Goal: Information Seeking & Learning: Learn about a topic

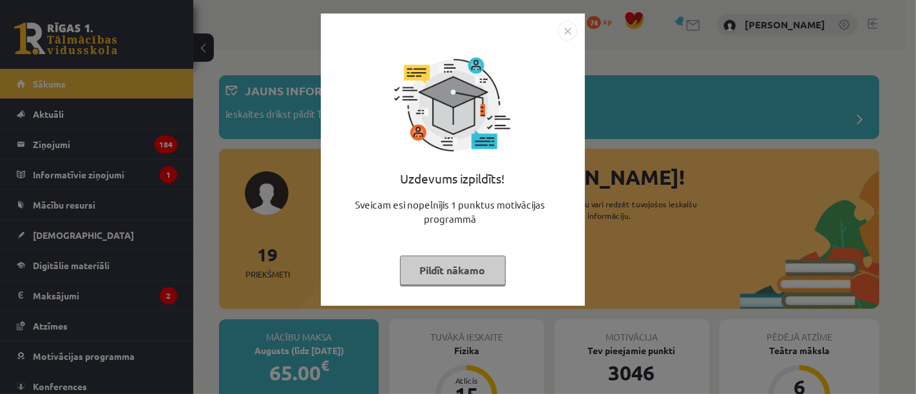
click at [455, 265] on button "Pildīt nākamo" at bounding box center [453, 271] width 106 height 30
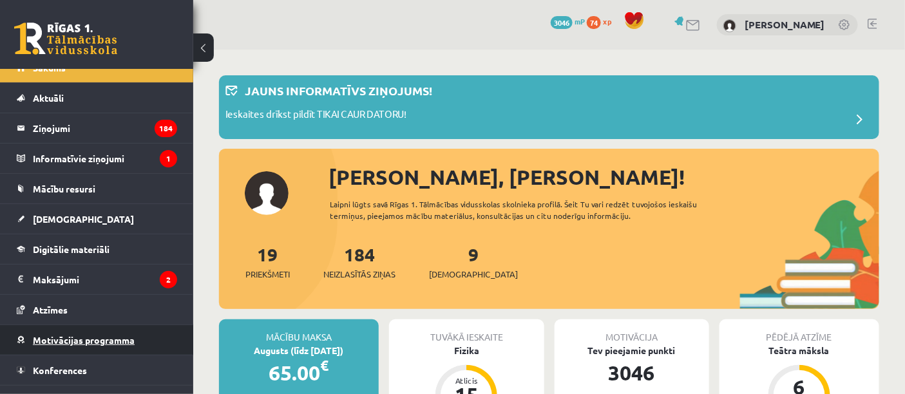
scroll to position [37, 0]
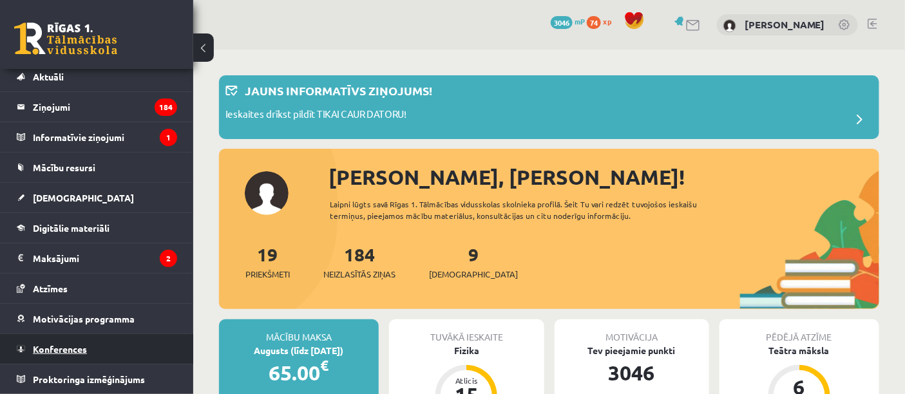
click at [54, 339] on link "Konferences" at bounding box center [97, 349] width 160 height 30
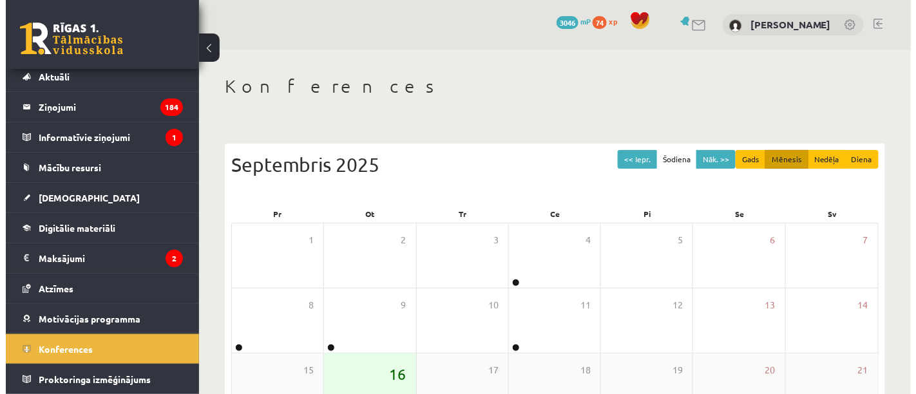
scroll to position [214, 0]
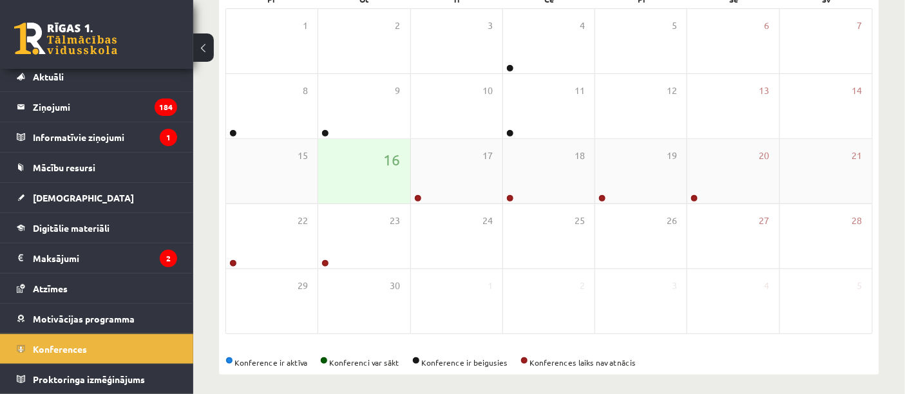
click at [384, 171] on div "16" at bounding box center [363, 171] width 91 height 64
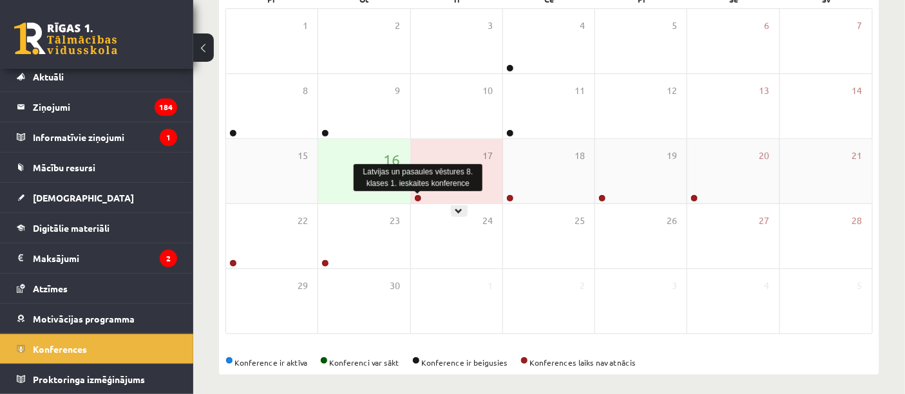
click at [417, 198] on link at bounding box center [418, 198] width 8 height 8
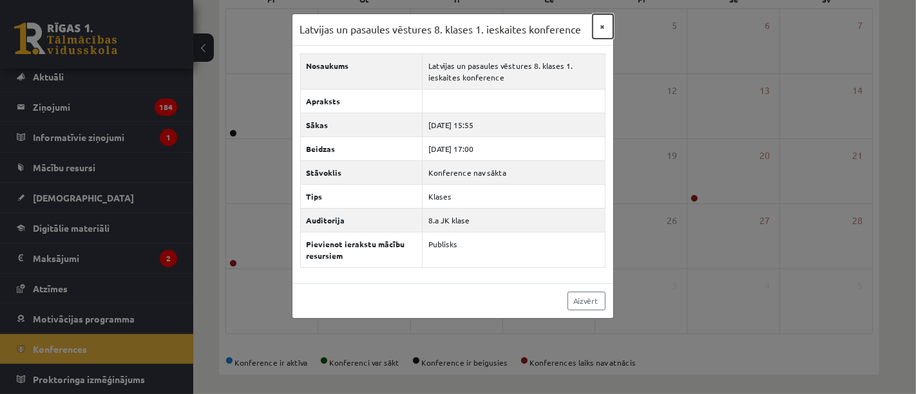
click at [606, 26] on button "×" at bounding box center [602, 26] width 21 height 24
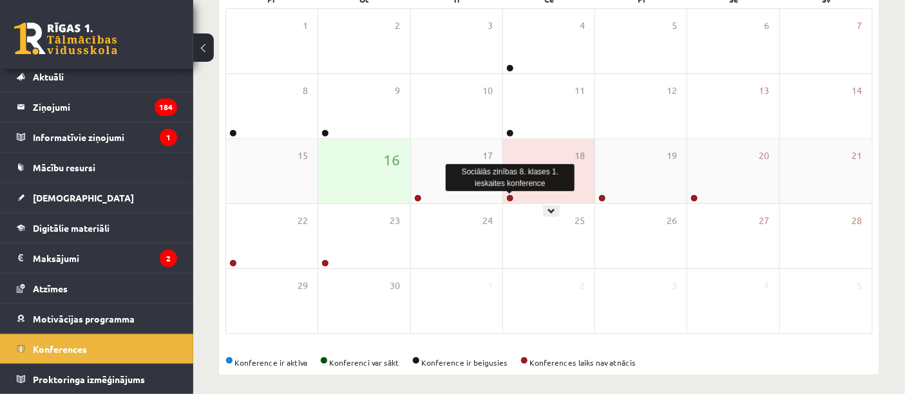
click at [510, 194] on link at bounding box center [510, 198] width 8 height 8
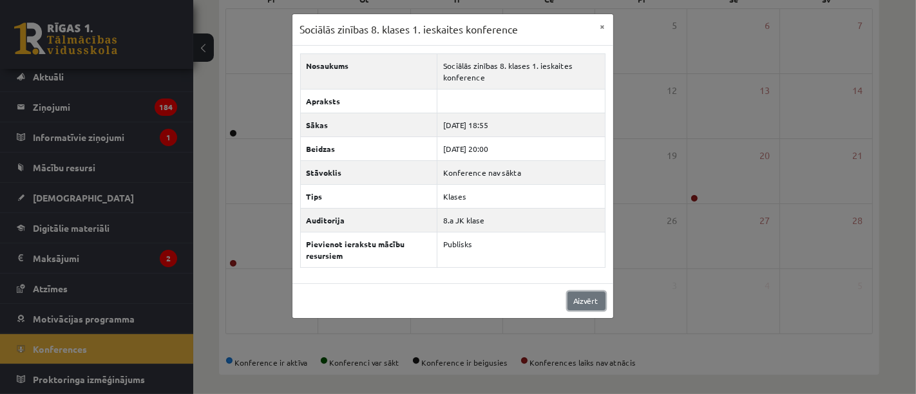
click at [573, 301] on link "Aizvērt" at bounding box center [586, 301] width 38 height 19
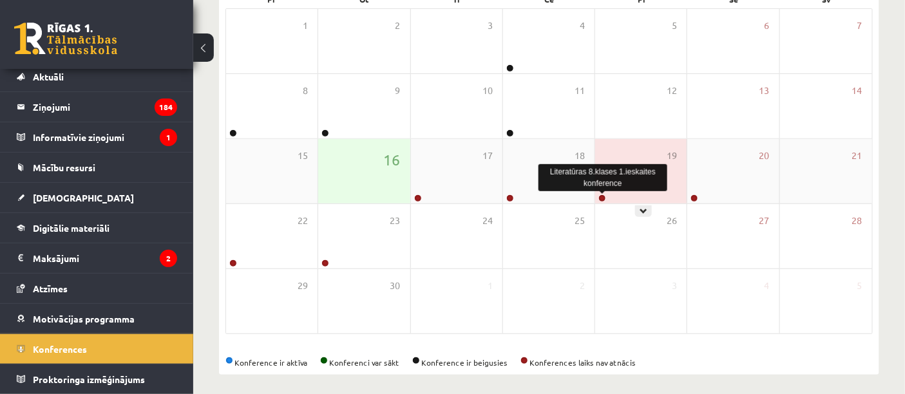
click at [602, 198] on link at bounding box center [602, 198] width 8 height 8
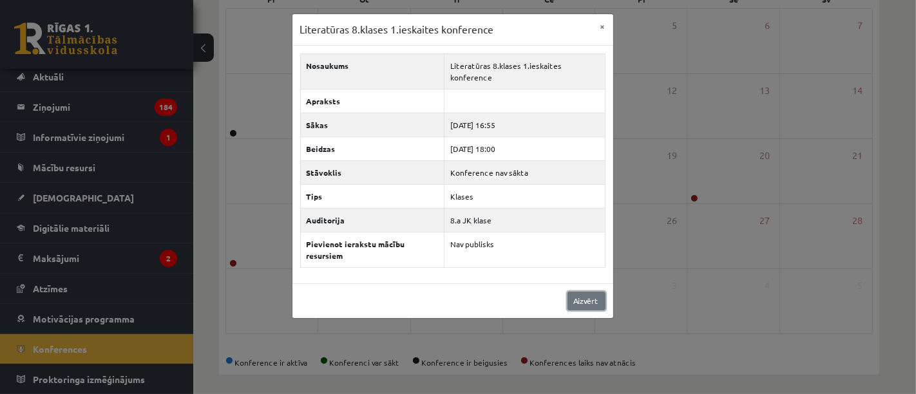
click at [593, 300] on link "Aizvērt" at bounding box center [586, 301] width 38 height 19
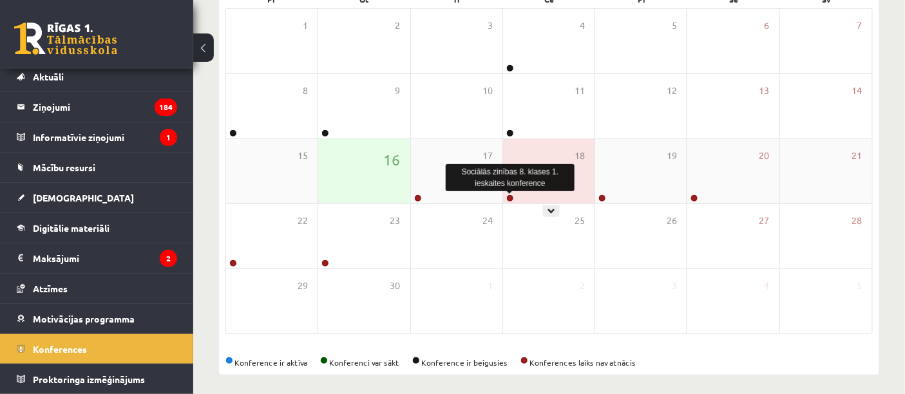
click at [511, 195] on link at bounding box center [510, 198] width 8 height 8
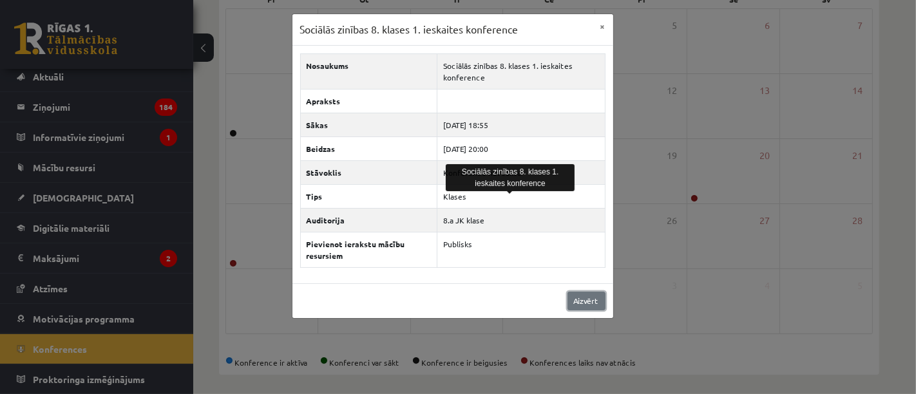
click at [577, 298] on link "Aizvērt" at bounding box center [586, 301] width 38 height 19
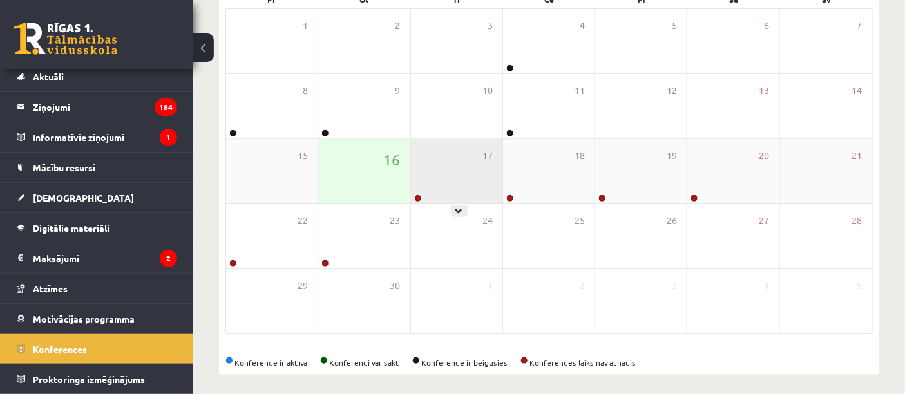
click at [420, 198] on div "17" at bounding box center [456, 171] width 91 height 64
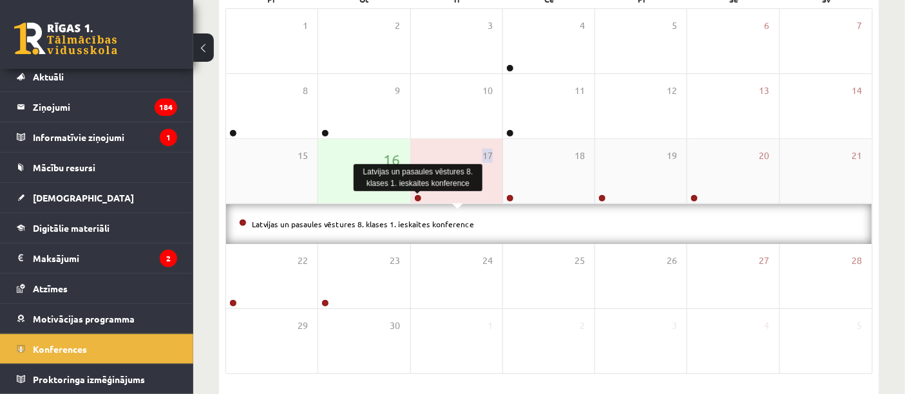
click at [419, 198] on link at bounding box center [418, 198] width 8 height 8
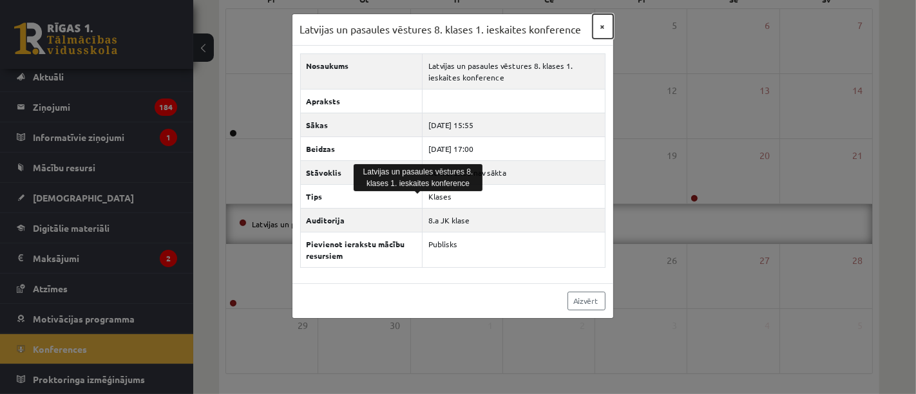
click at [597, 29] on button "×" at bounding box center [602, 26] width 21 height 24
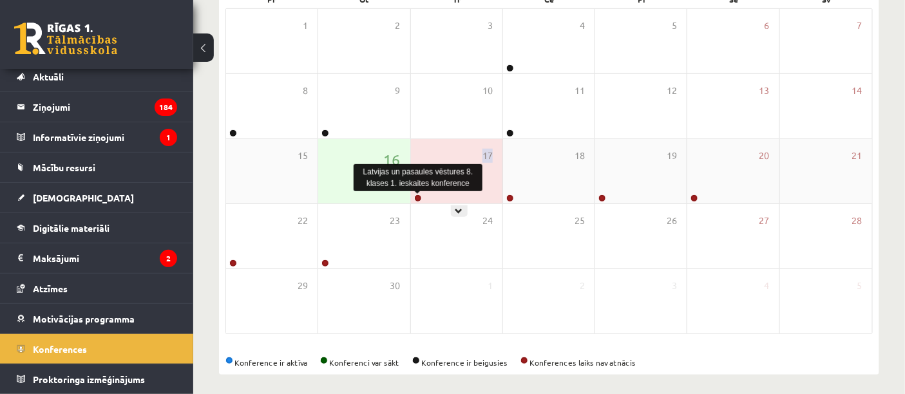
click at [419, 195] on link at bounding box center [418, 198] width 8 height 8
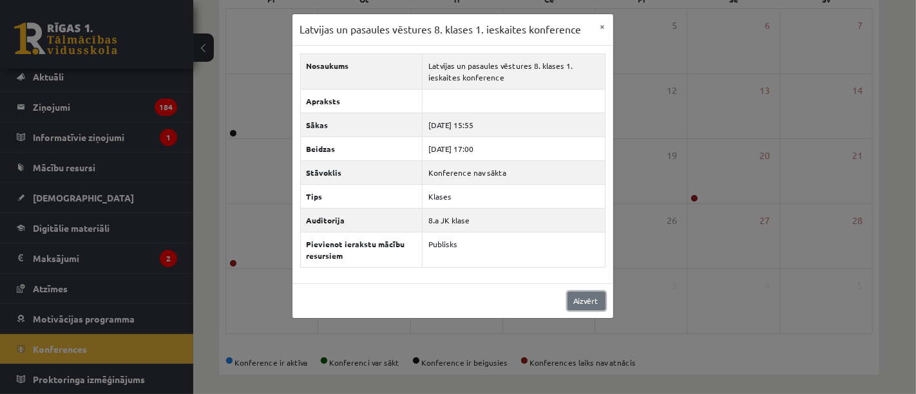
click at [574, 310] on link "Aizvērt" at bounding box center [586, 301] width 38 height 19
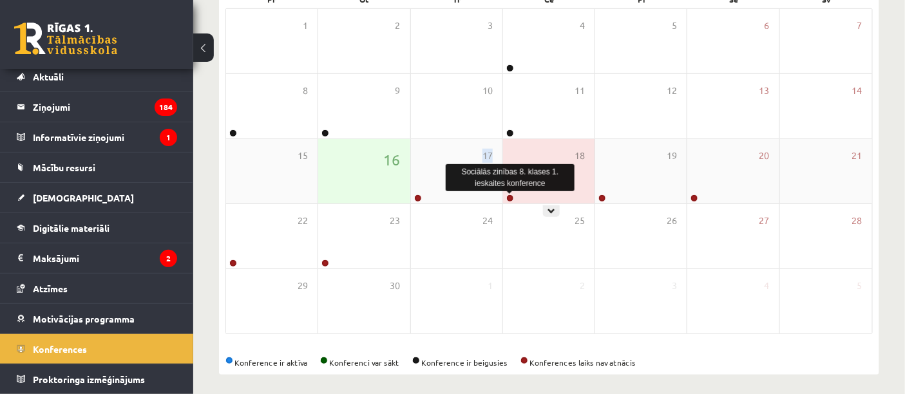
click at [507, 194] on link at bounding box center [510, 198] width 8 height 8
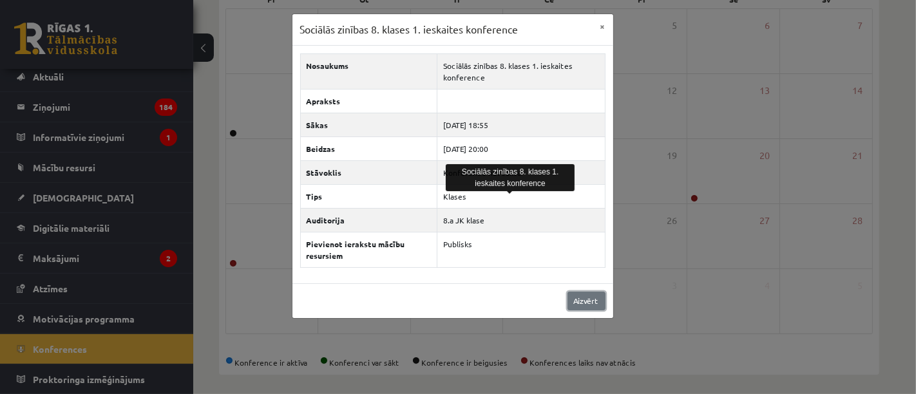
click at [581, 301] on link "Aizvērt" at bounding box center [586, 301] width 38 height 19
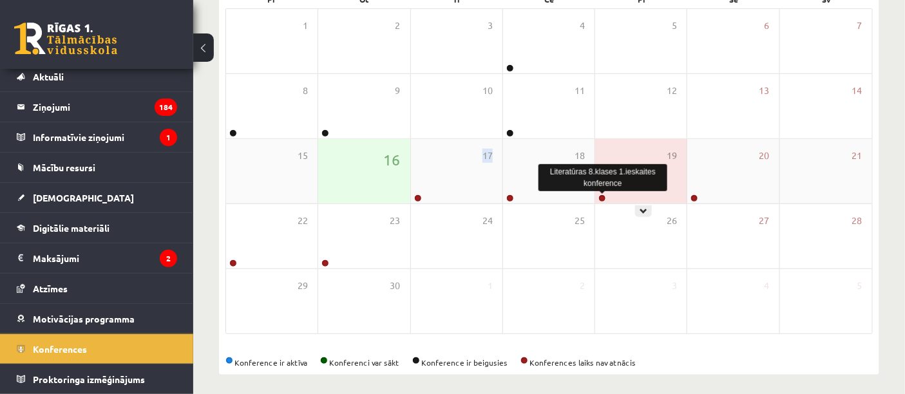
click at [602, 196] on link at bounding box center [602, 198] width 8 height 8
